Goal: Information Seeking & Learning: Find specific fact

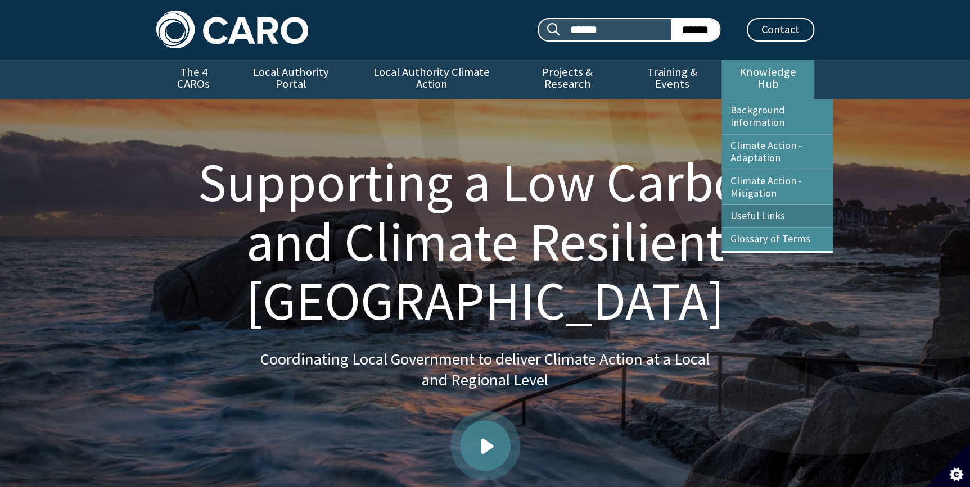
click at [752, 205] on link "Useful Links" at bounding box center [776, 216] width 111 height 22
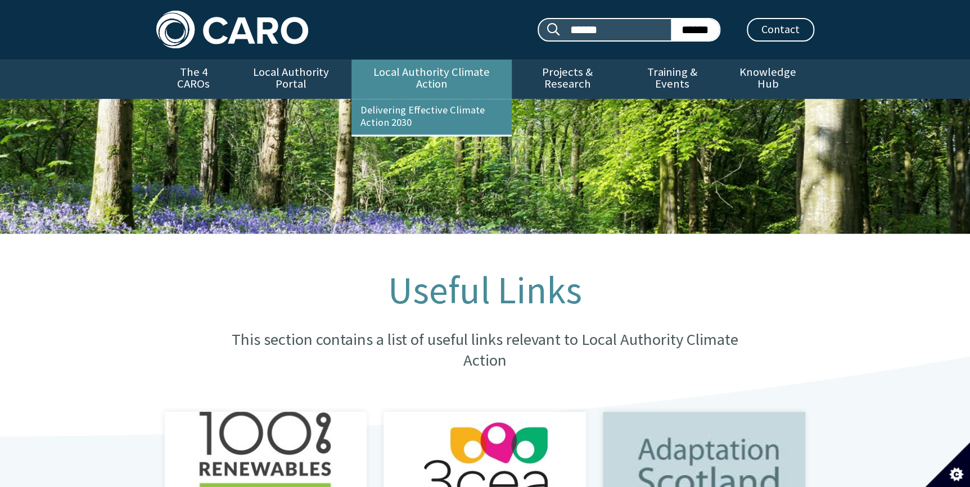
click at [463, 99] on ul "Delivering Effective Climate Action 2030" at bounding box center [431, 118] width 160 height 38
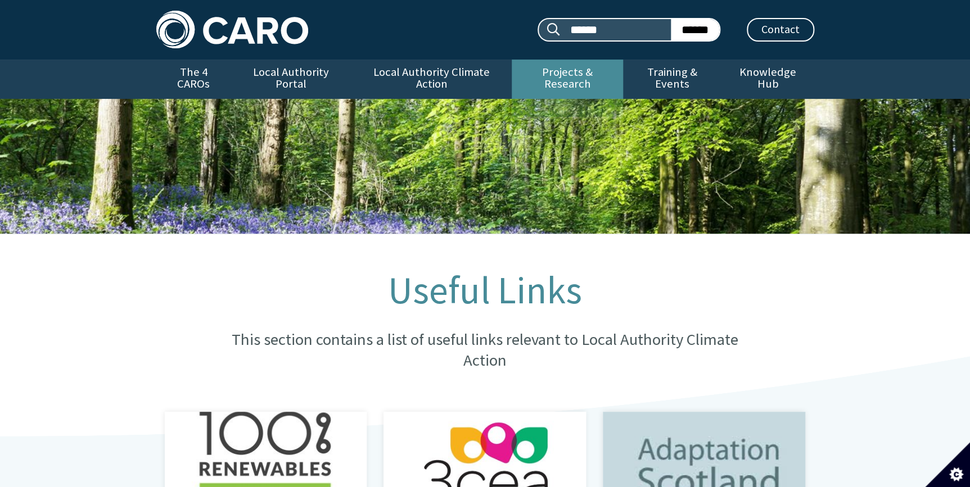
click at [565, 78] on link "Projects & Research" at bounding box center [567, 79] width 111 height 39
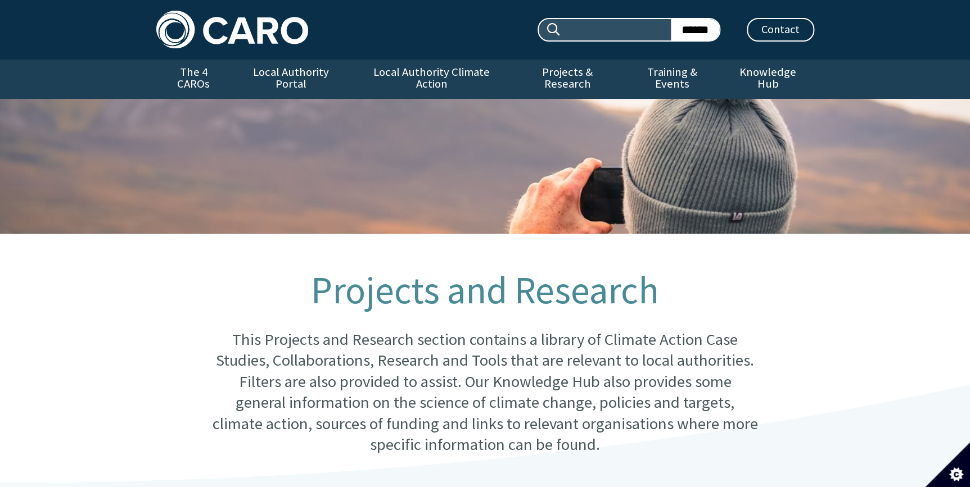
click at [581, 29] on input "Search site:" at bounding box center [616, 29] width 110 height 21
type input "*******"
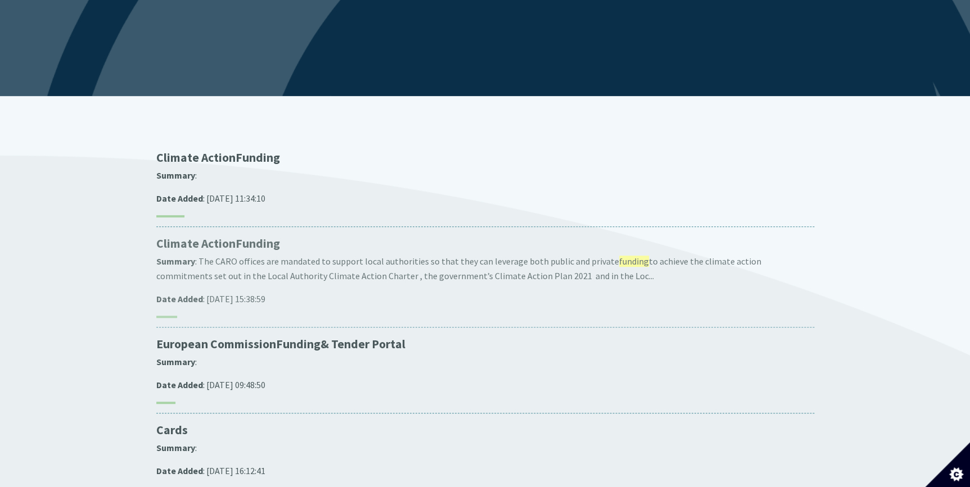
scroll to position [153, 0]
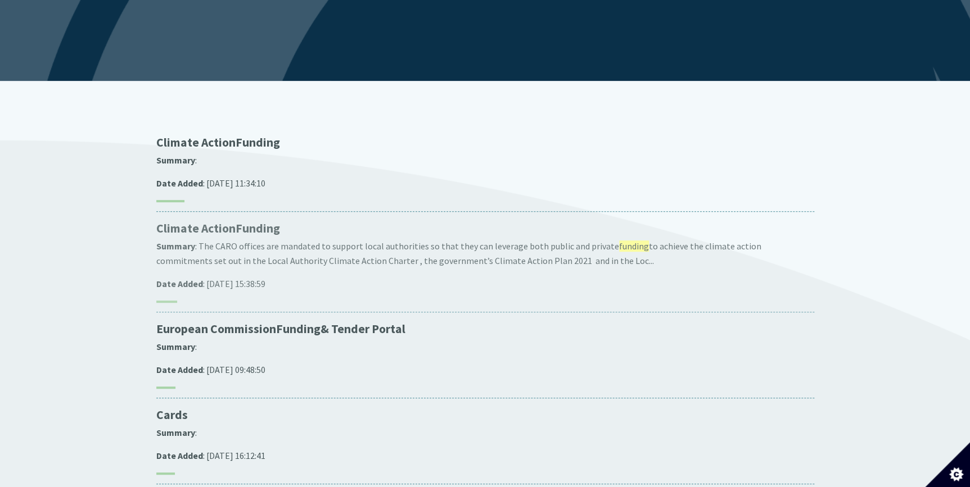
click at [248, 221] on span "Funding" at bounding box center [258, 228] width 44 height 15
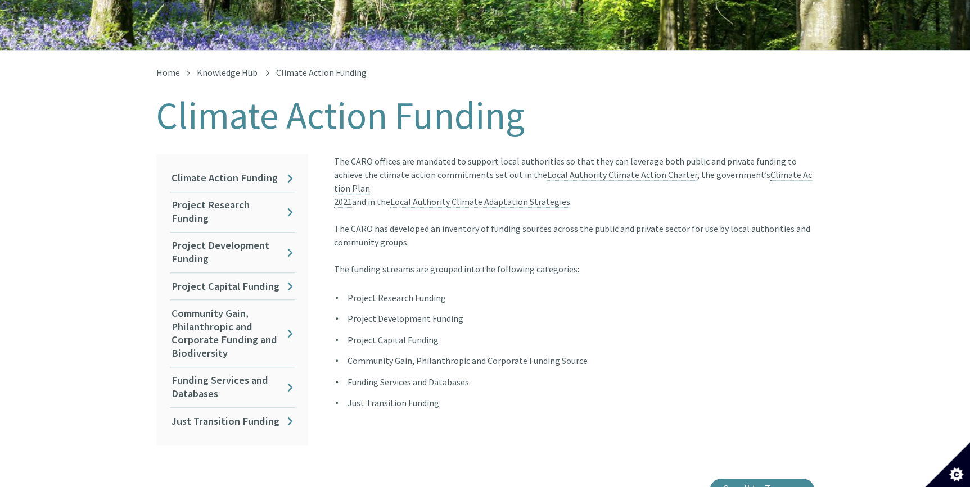
scroll to position [204, 0]
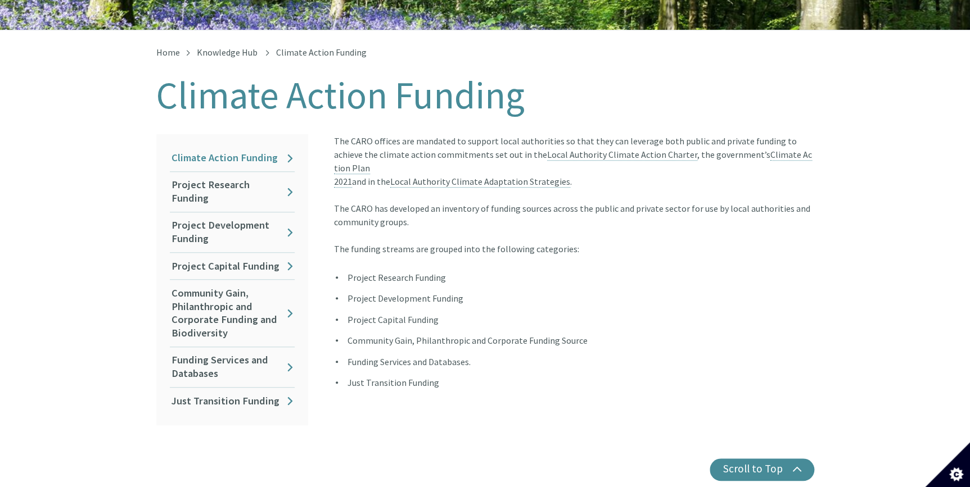
click at [246, 148] on link "Climate Action Funding" at bounding box center [232, 158] width 125 height 26
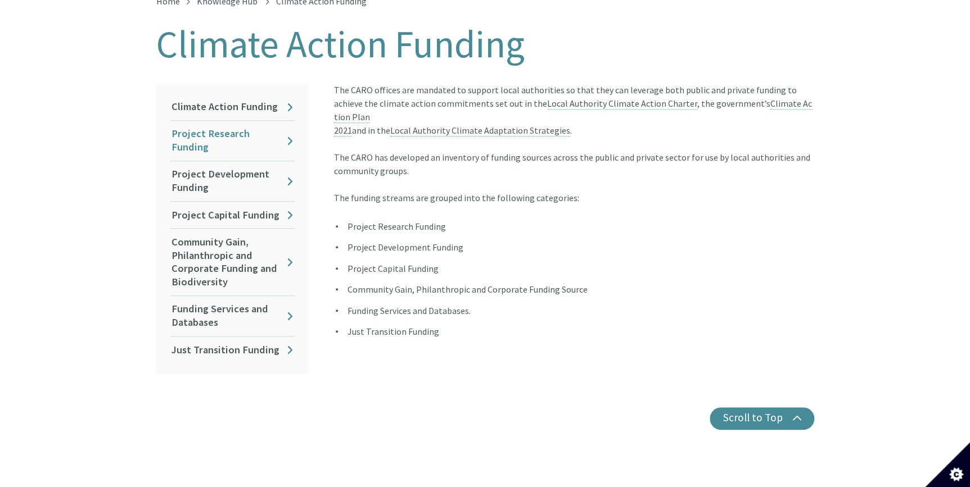
click at [220, 121] on link "Project Research Funding" at bounding box center [232, 141] width 125 height 40
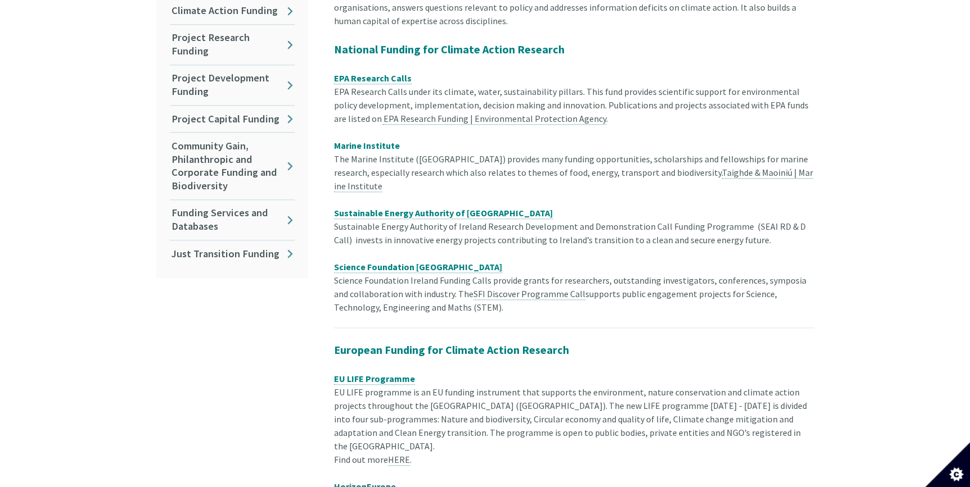
scroll to position [358, 0]
